Goal: Task Accomplishment & Management: Manage account settings

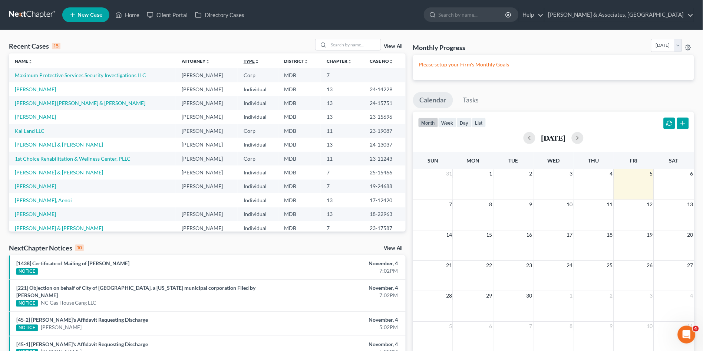
click at [243, 60] on link "Type unfold_more expand_more expand_less" at bounding box center [251, 61] width 16 height 6
click at [389, 46] on link "View All" at bounding box center [393, 46] width 19 height 5
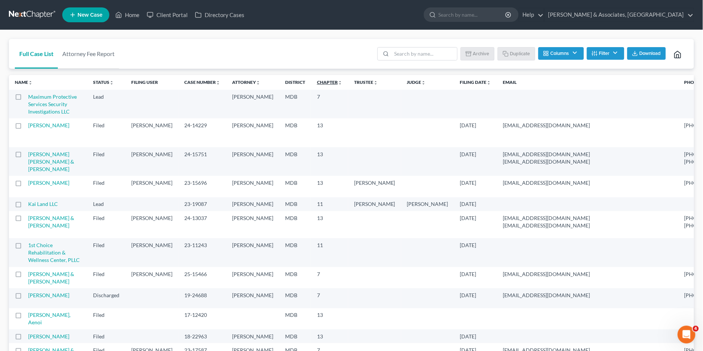
click at [317, 83] on link "Chapter unfold_more expand_more expand_less" at bounding box center [329, 82] width 25 height 6
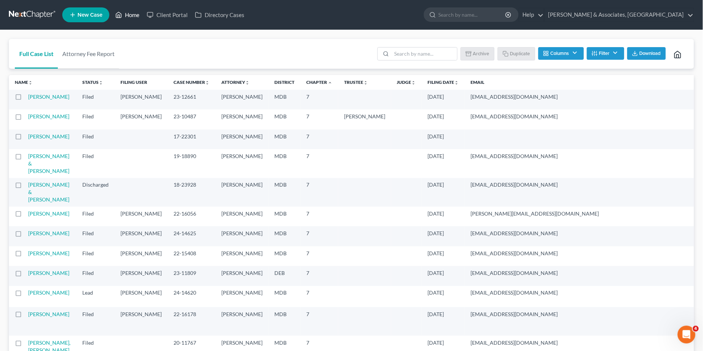
click at [131, 14] on link "Home" at bounding box center [127, 14] width 31 height 13
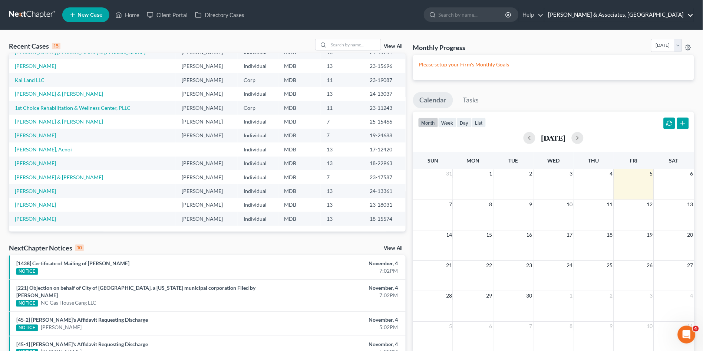
click at [654, 13] on link "Drescher & Associates, PA" at bounding box center [618, 14] width 149 height 13
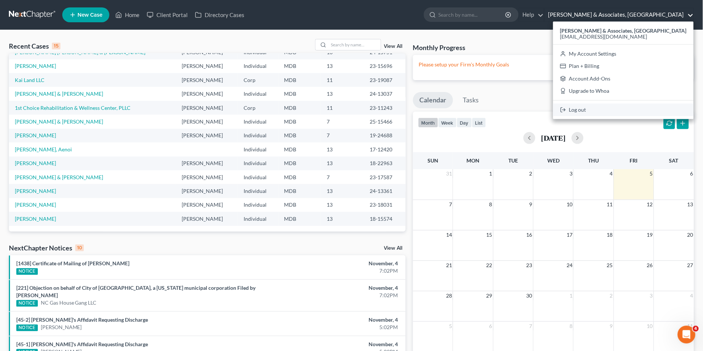
click at [650, 111] on link "Log out" at bounding box center [623, 109] width 140 height 13
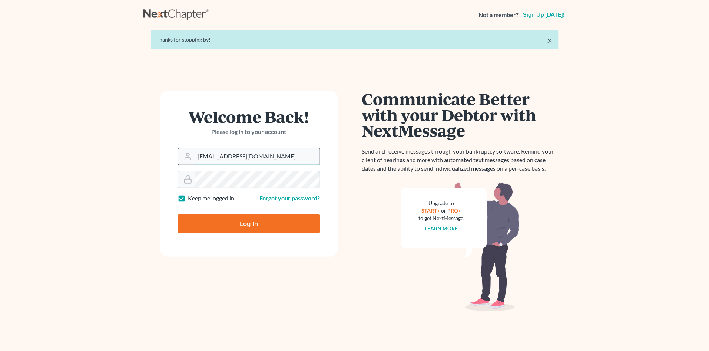
click at [276, 159] on input "[EMAIL_ADDRESS][DOMAIN_NAME]" at bounding box center [257, 156] width 125 height 16
type input "[PERSON_NAME][EMAIL_ADDRESS][DOMAIN_NAME]"
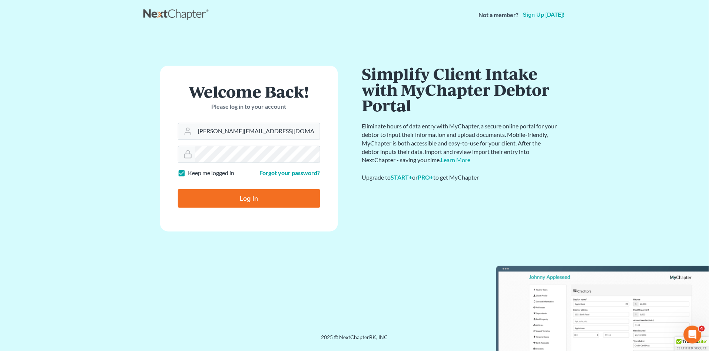
click at [245, 197] on input "Log In" at bounding box center [249, 198] width 142 height 19
type input "Thinking..."
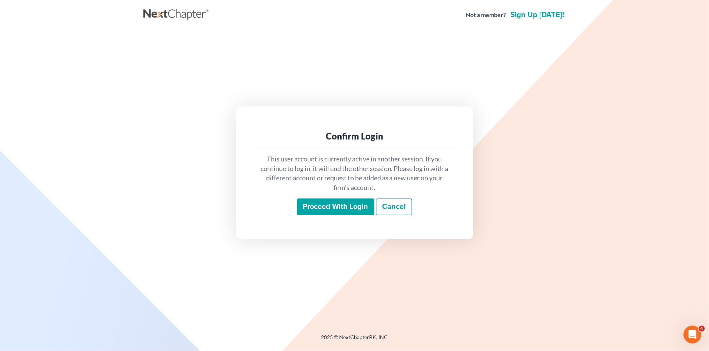
click at [331, 205] on input "Proceed with login" at bounding box center [335, 206] width 77 height 17
